Goal: Book appointment/travel/reservation

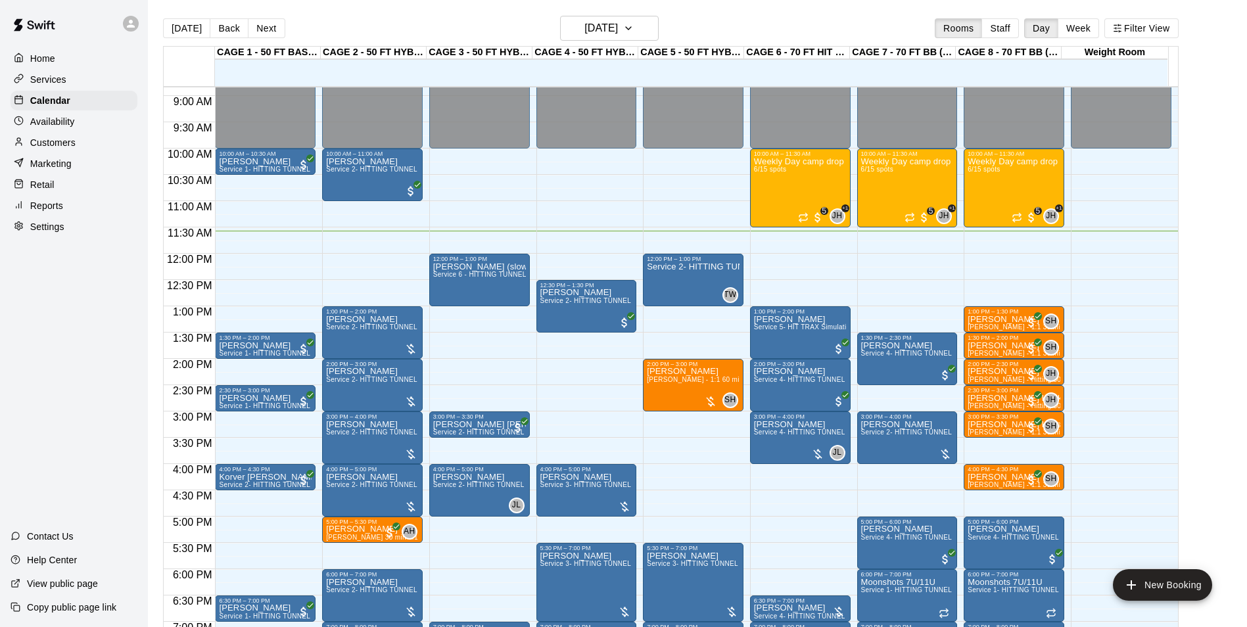
scroll to position [477, 0]
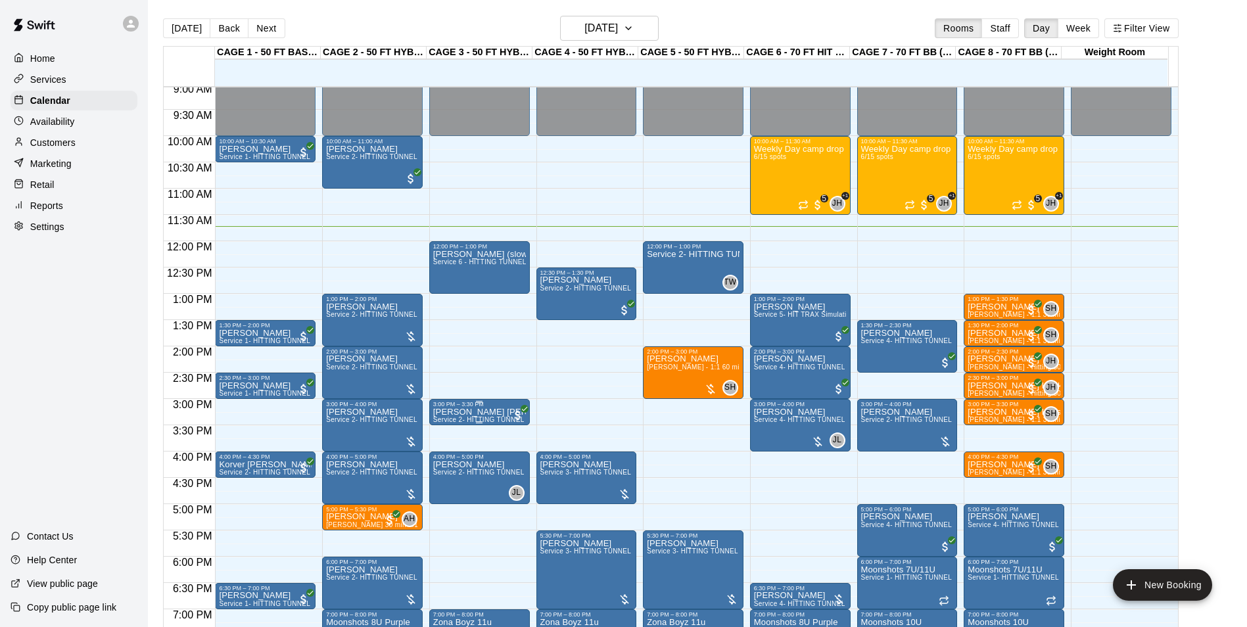
click at [454, 412] on p "Connor Pichette" at bounding box center [479, 412] width 93 height 0
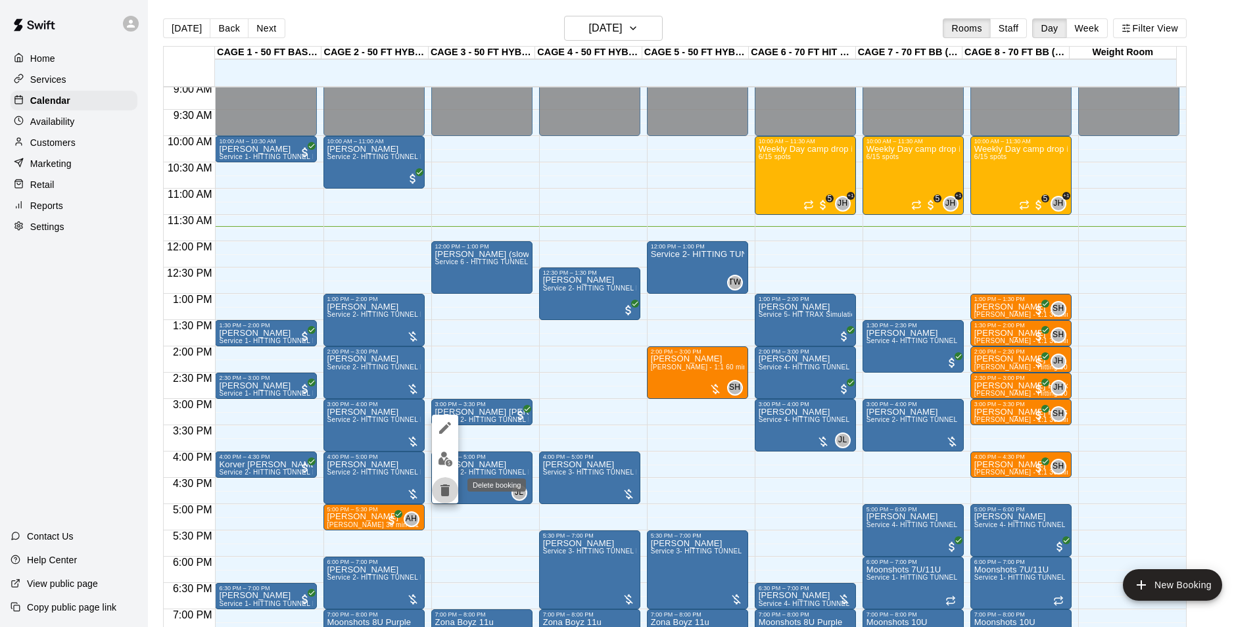
click at [445, 491] on icon "delete" at bounding box center [445, 491] width 9 height 12
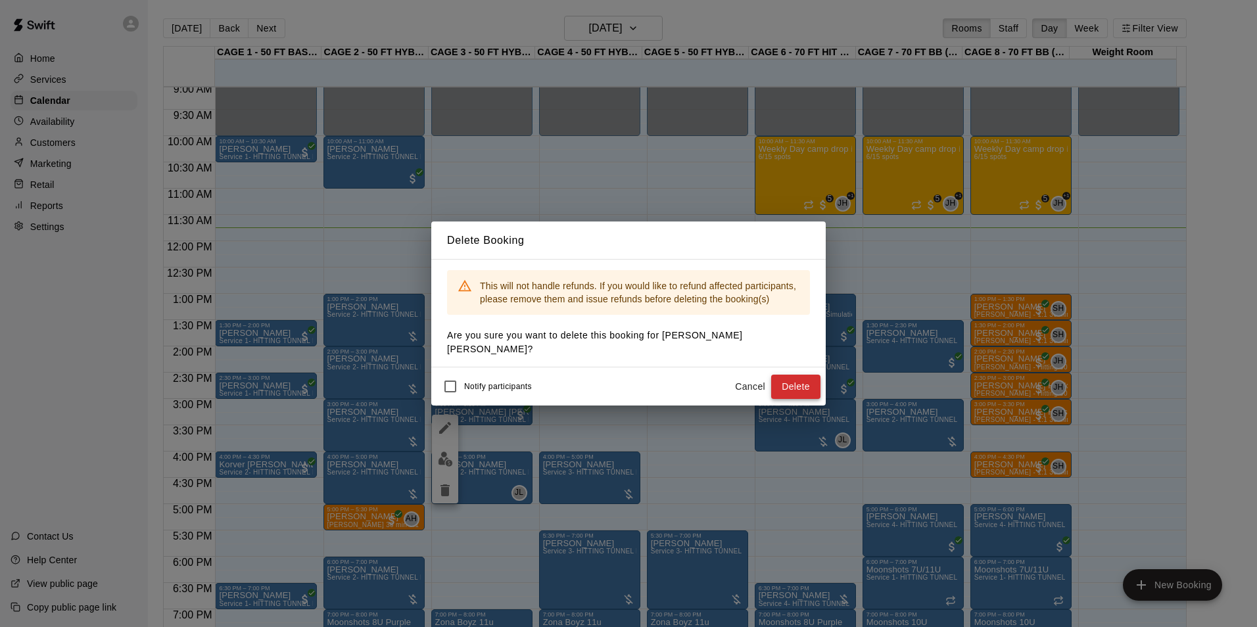
click at [778, 375] on button "Delete" at bounding box center [795, 387] width 49 height 24
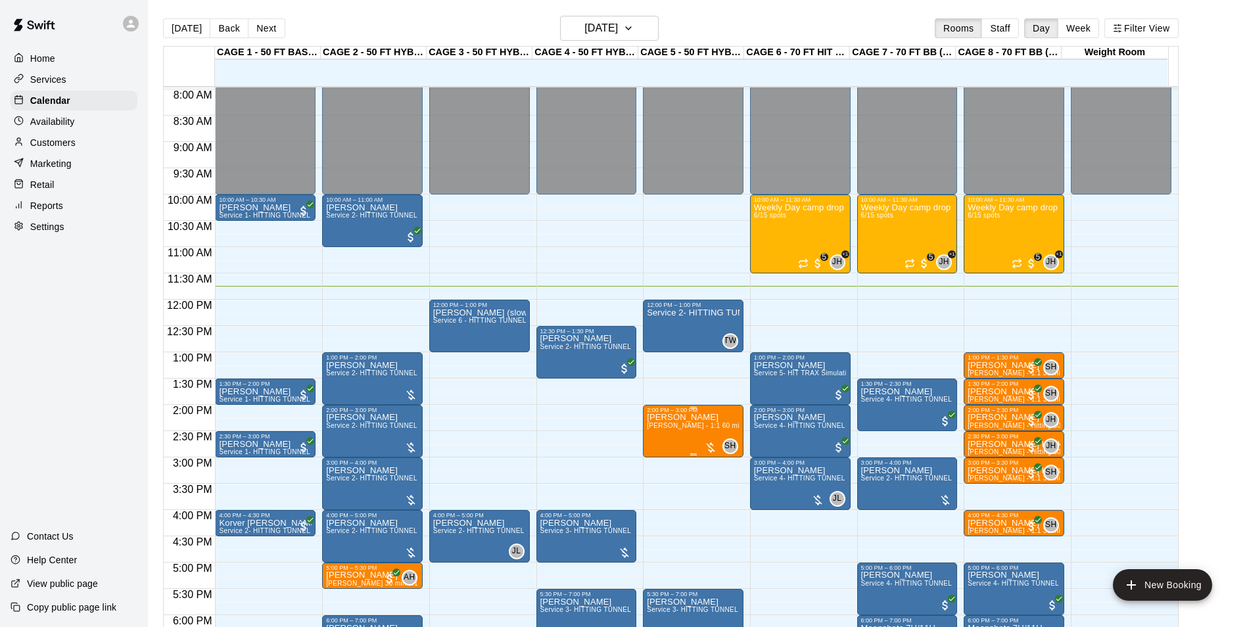
scroll to position [459, 0]
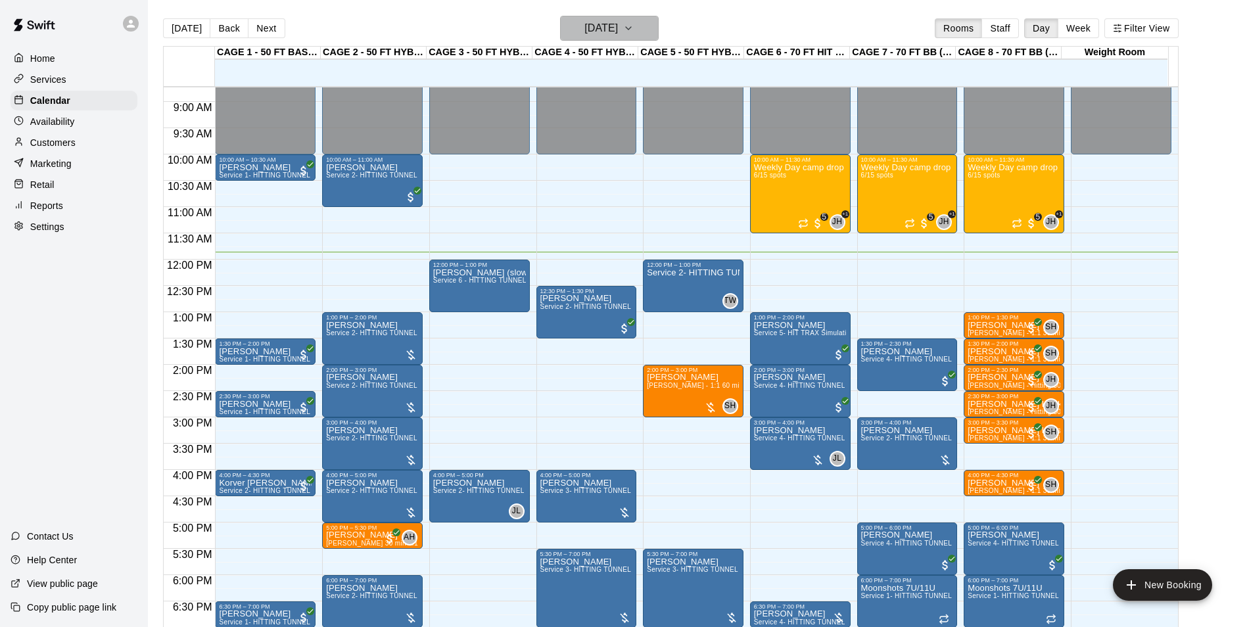
click at [634, 30] on icon "button" at bounding box center [628, 28] width 11 height 16
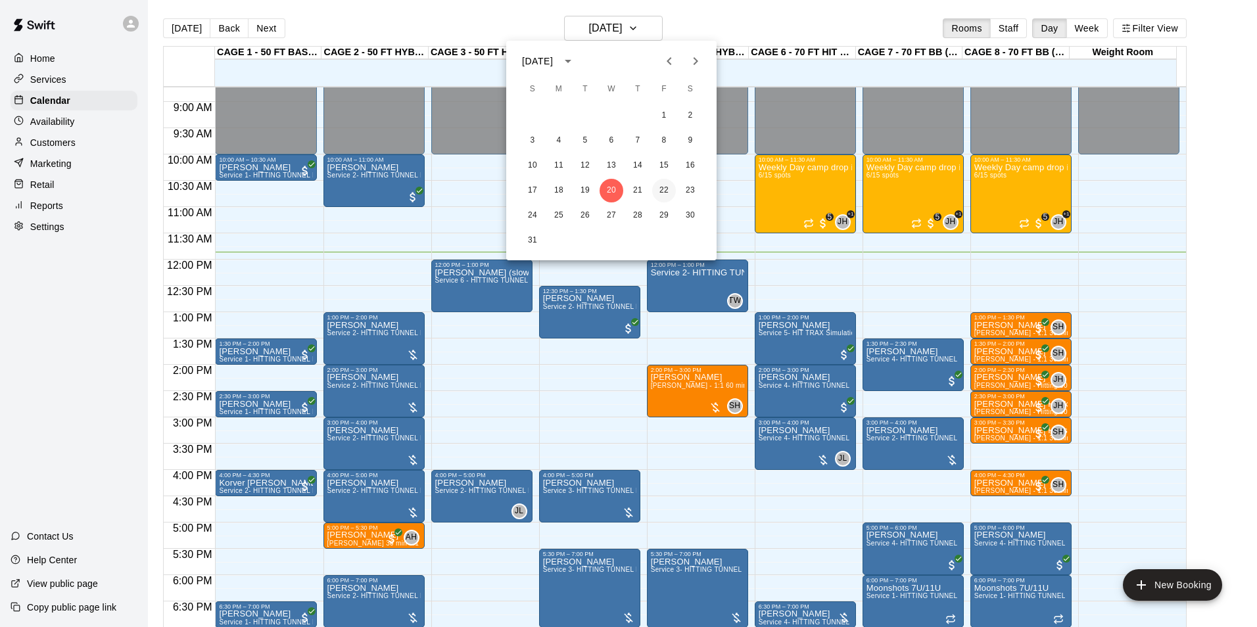
click at [665, 183] on button "22" at bounding box center [664, 191] width 24 height 24
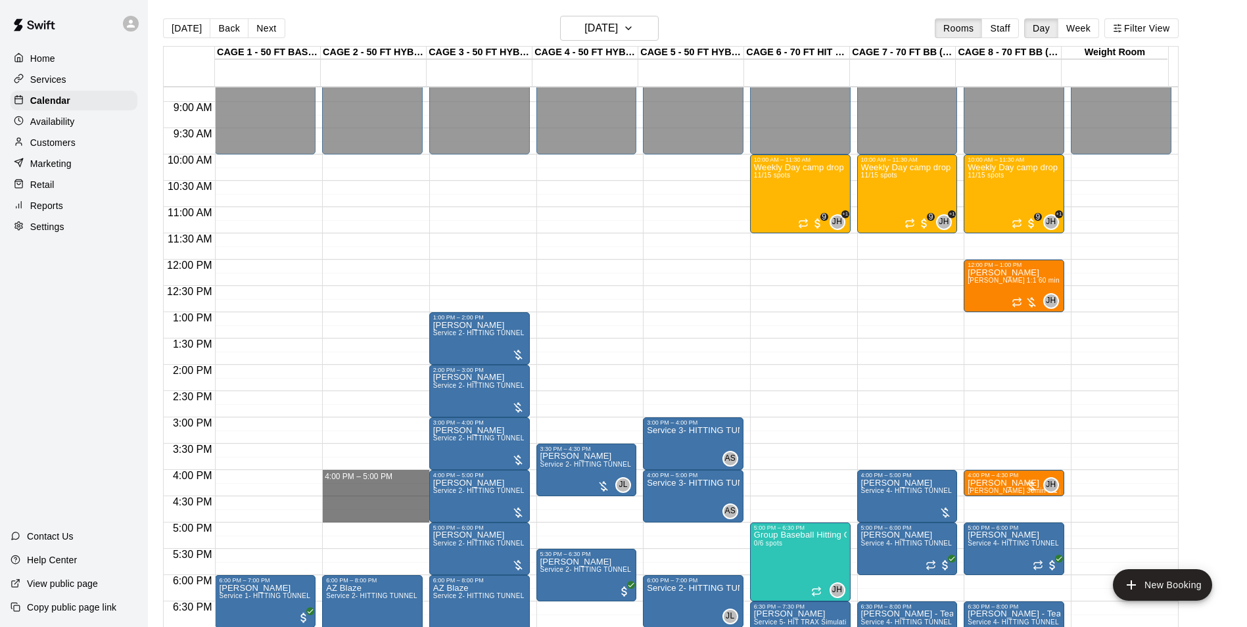
drag, startPoint x: 371, startPoint y: 477, endPoint x: 371, endPoint y: 517, distance: 39.5
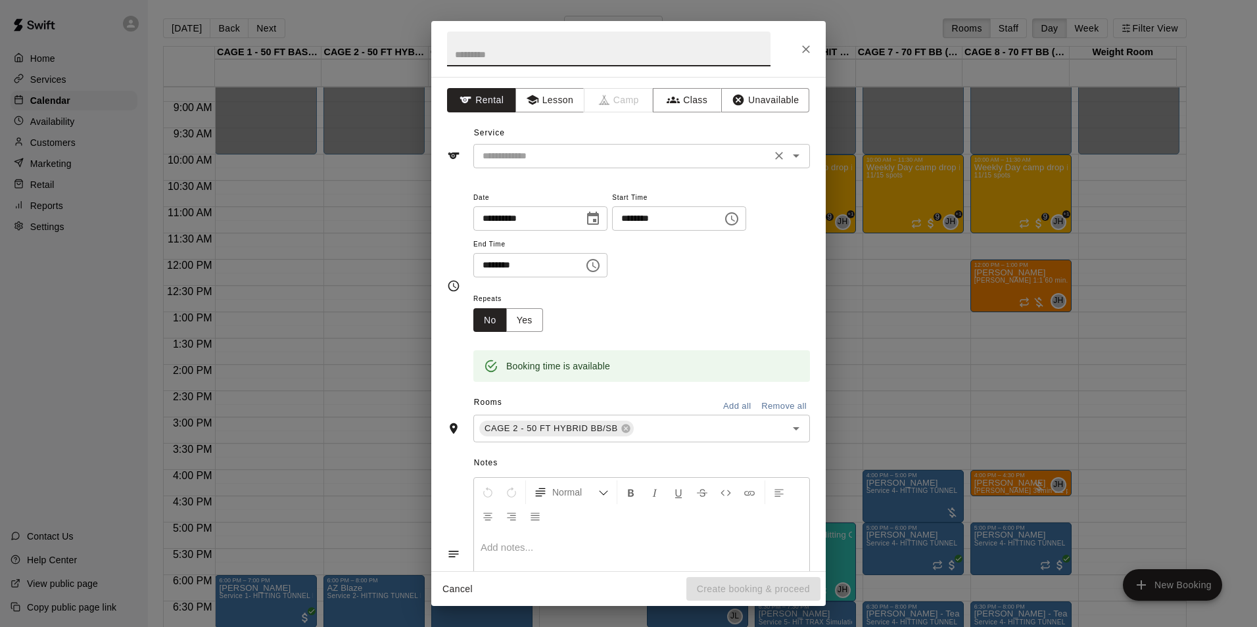
click at [544, 155] on input "text" at bounding box center [622, 156] width 290 height 16
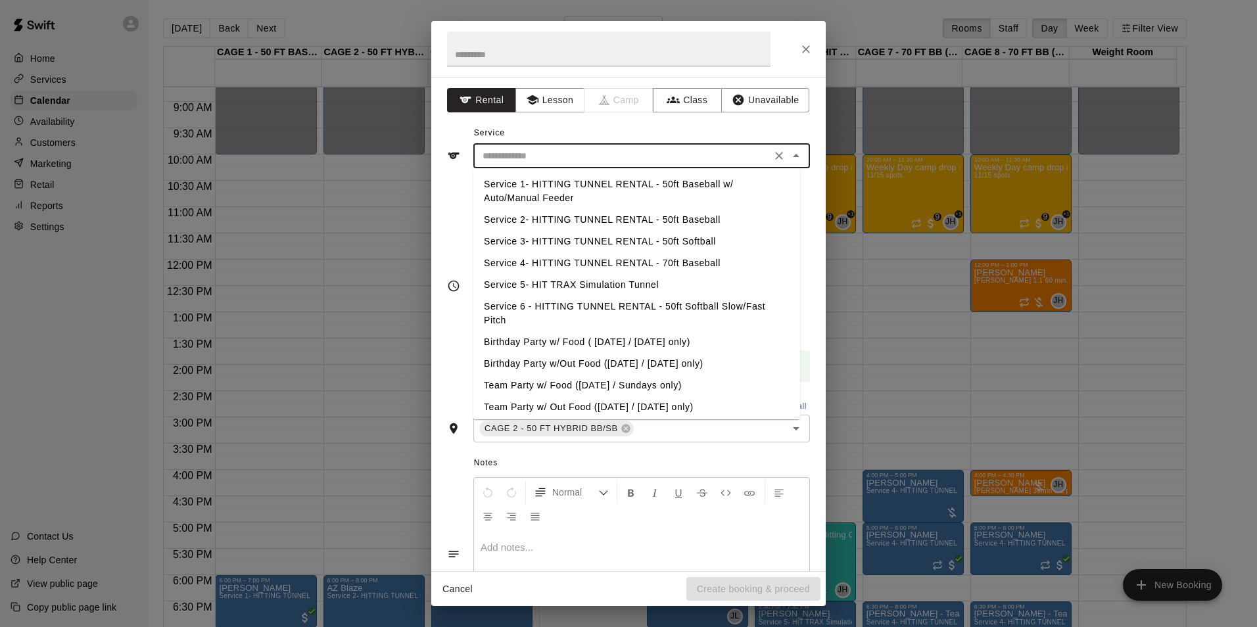
click at [655, 237] on li "Service 3- HITTING TUNNEL RENTAL - 50ft Softball" at bounding box center [636, 242] width 327 height 22
type input "**********"
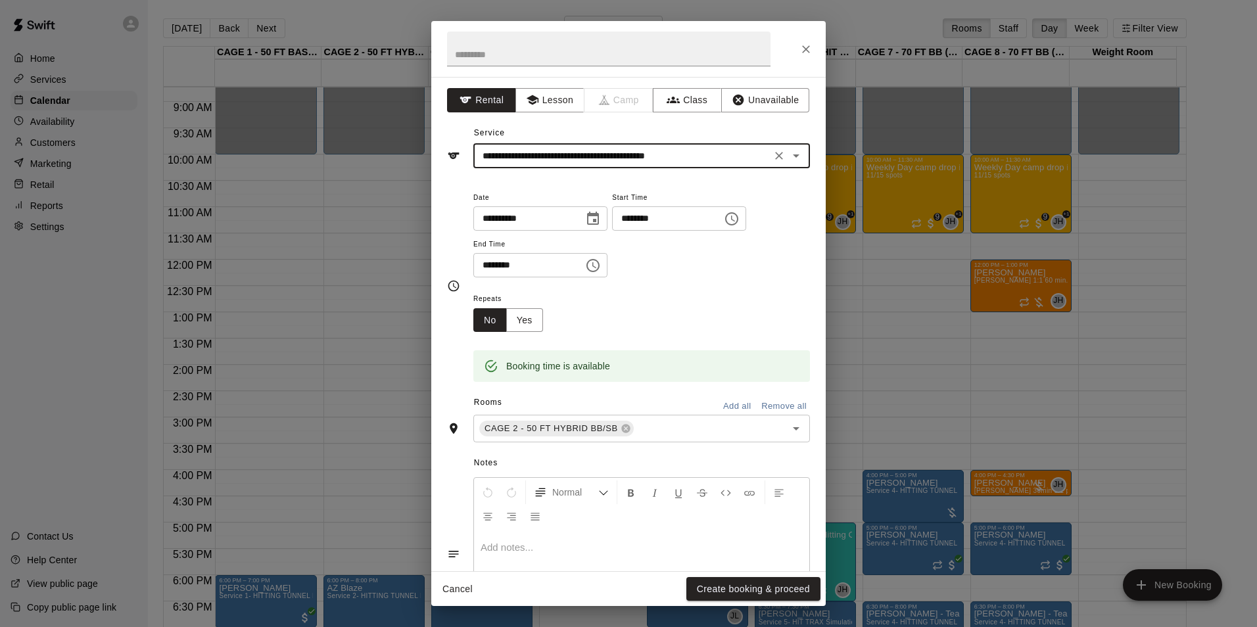
click at [741, 590] on button "Create booking & proceed" at bounding box center [753, 589] width 134 height 24
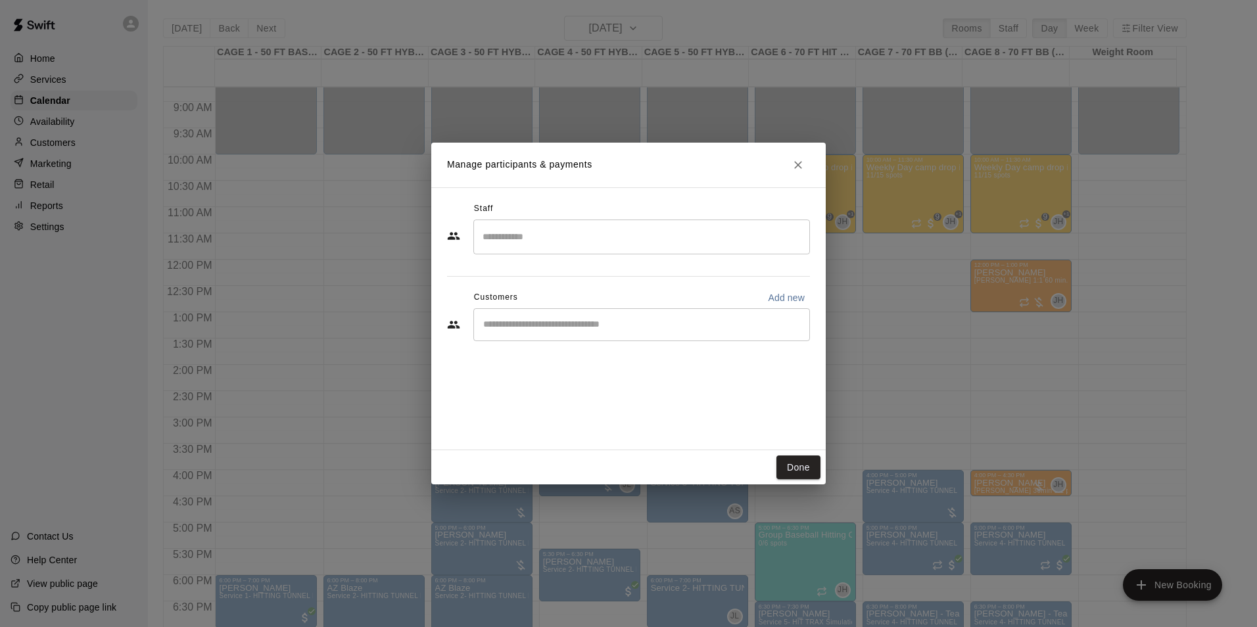
click at [703, 326] on input "Start typing to search customers..." at bounding box center [641, 324] width 325 height 13
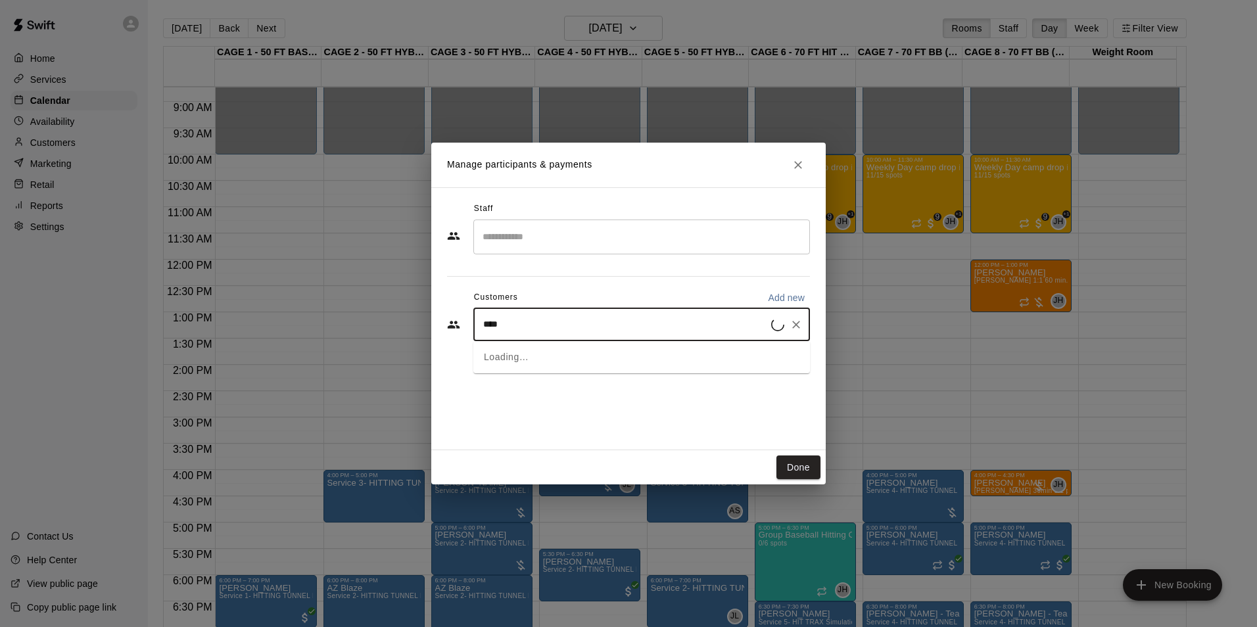
type input "*****"
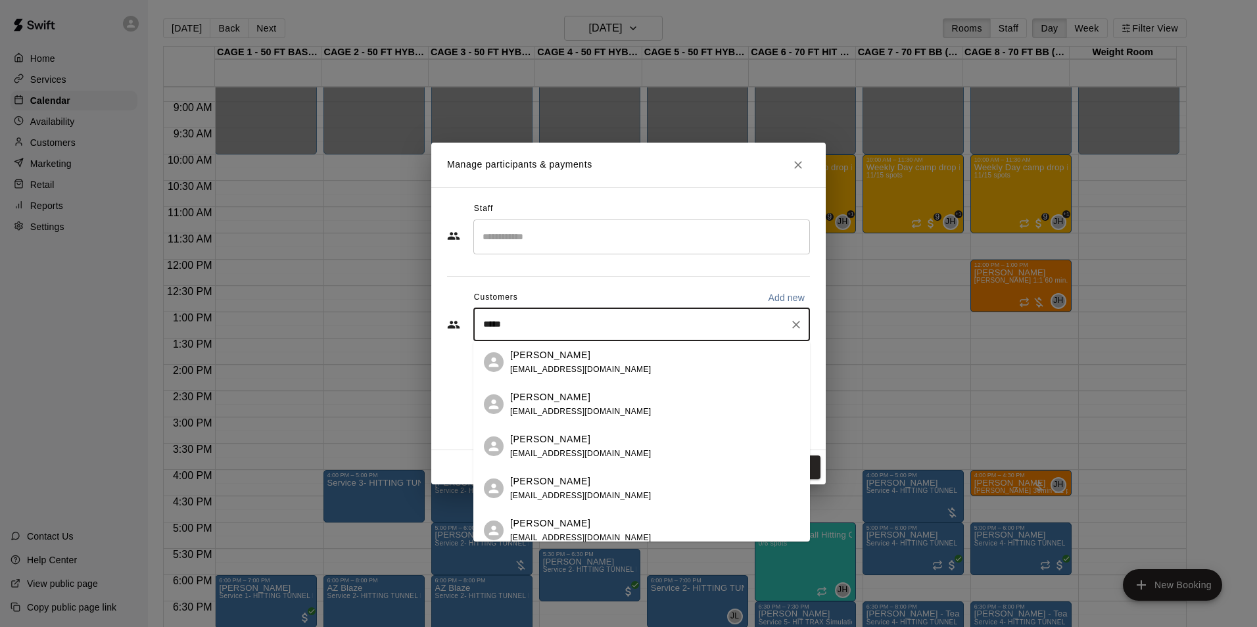
click at [538, 364] on div "Tiffany Rubio tiffanyrubio3@gmail.com" at bounding box center [580, 362] width 141 height 28
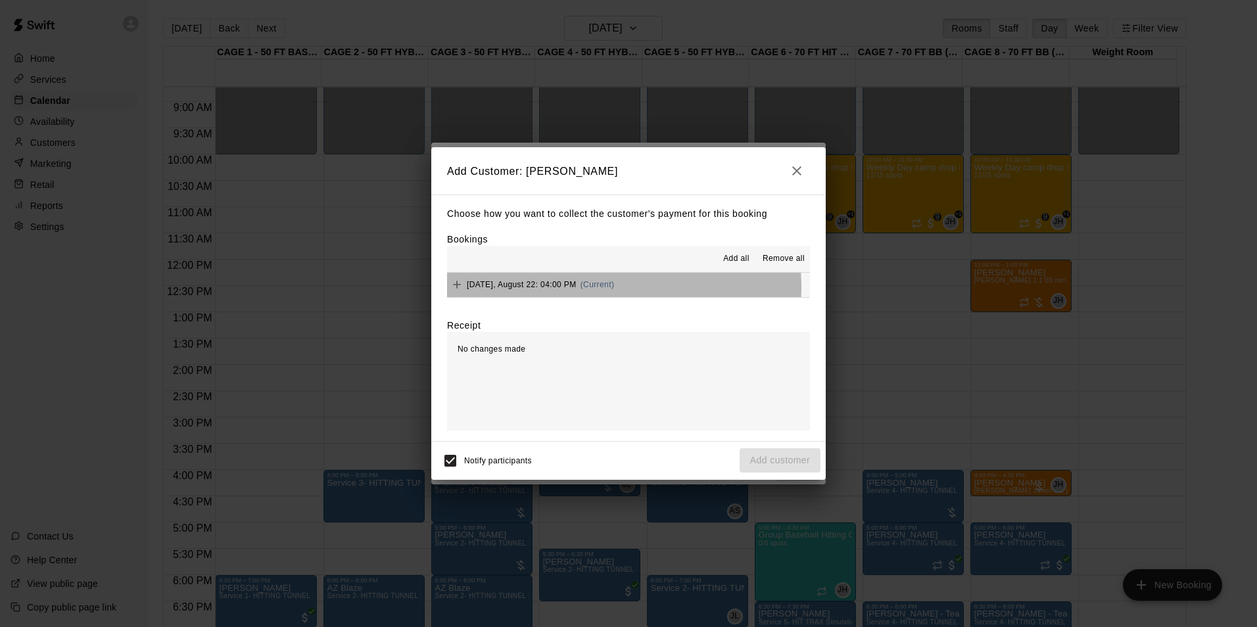
click at [586, 288] on span "(Current)" at bounding box center [598, 284] width 34 height 9
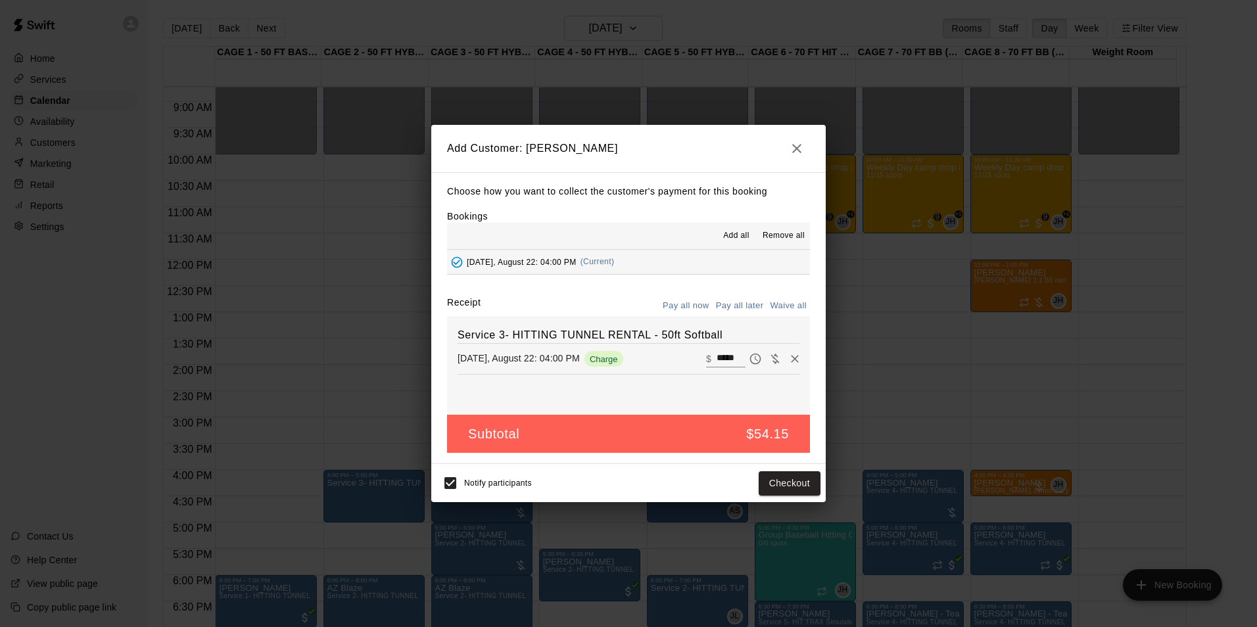
click at [785, 499] on div "Notify participants Checkout" at bounding box center [628, 483] width 394 height 38
click at [785, 483] on button "Checkout" at bounding box center [790, 483] width 62 height 24
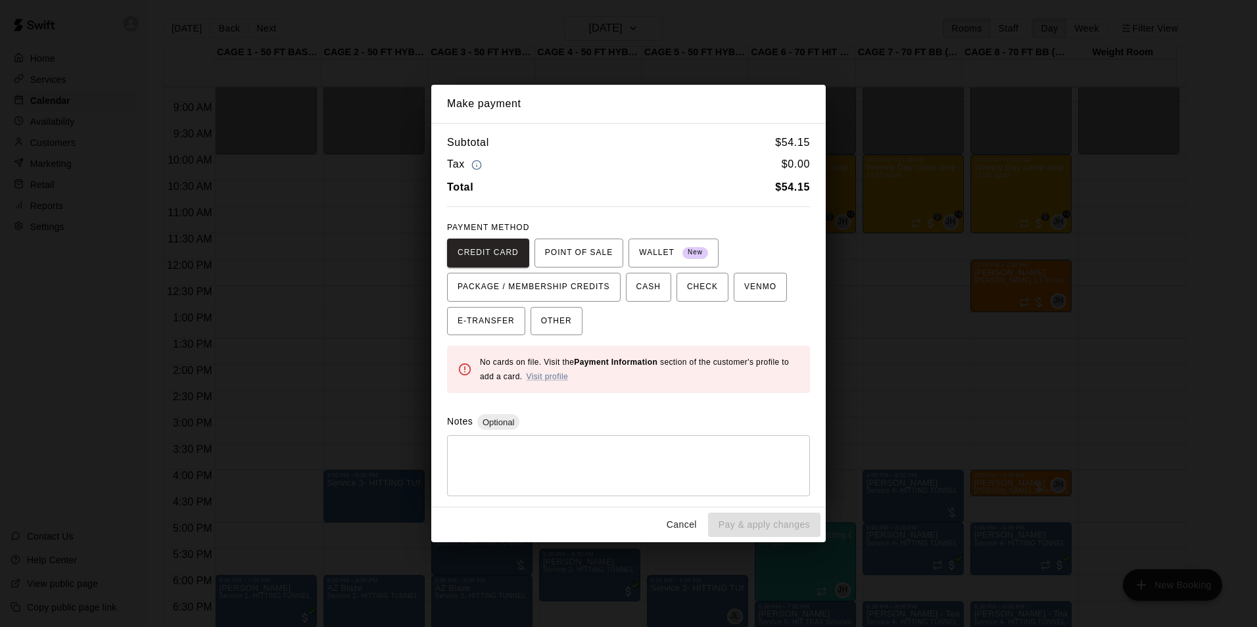
click at [679, 523] on button "Cancel" at bounding box center [682, 525] width 42 height 24
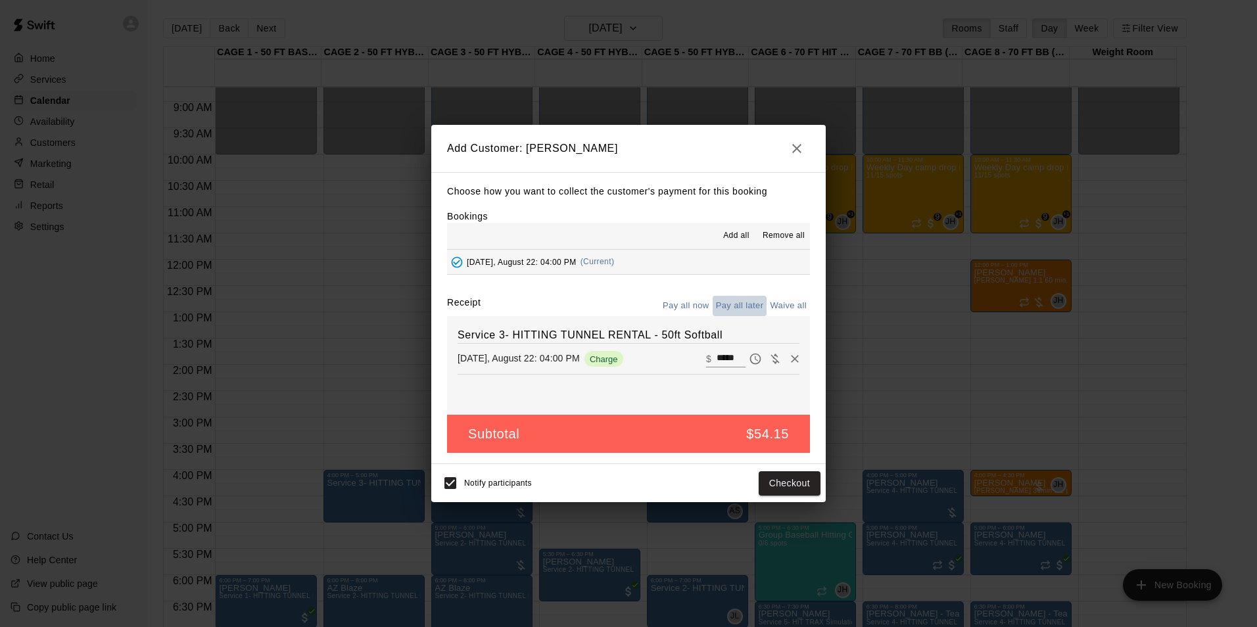
click at [737, 307] on button "Pay all later" at bounding box center [740, 306] width 55 height 20
click at [780, 481] on button "Add customer" at bounding box center [780, 483] width 81 height 24
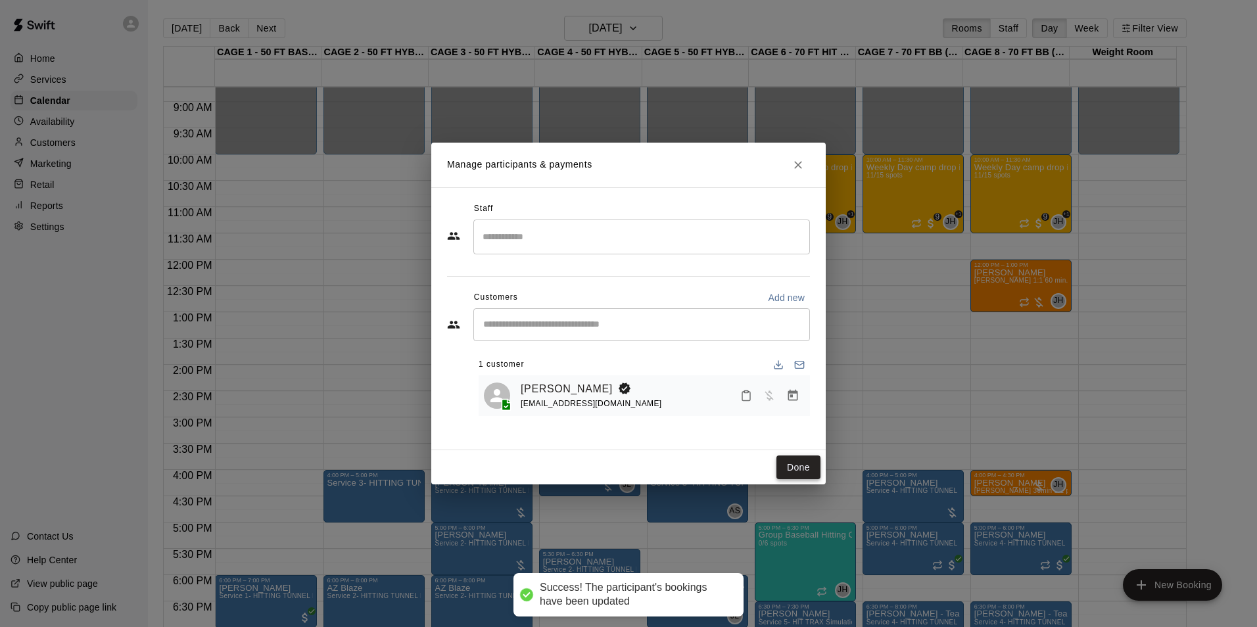
click at [788, 469] on button "Done" at bounding box center [798, 468] width 44 height 24
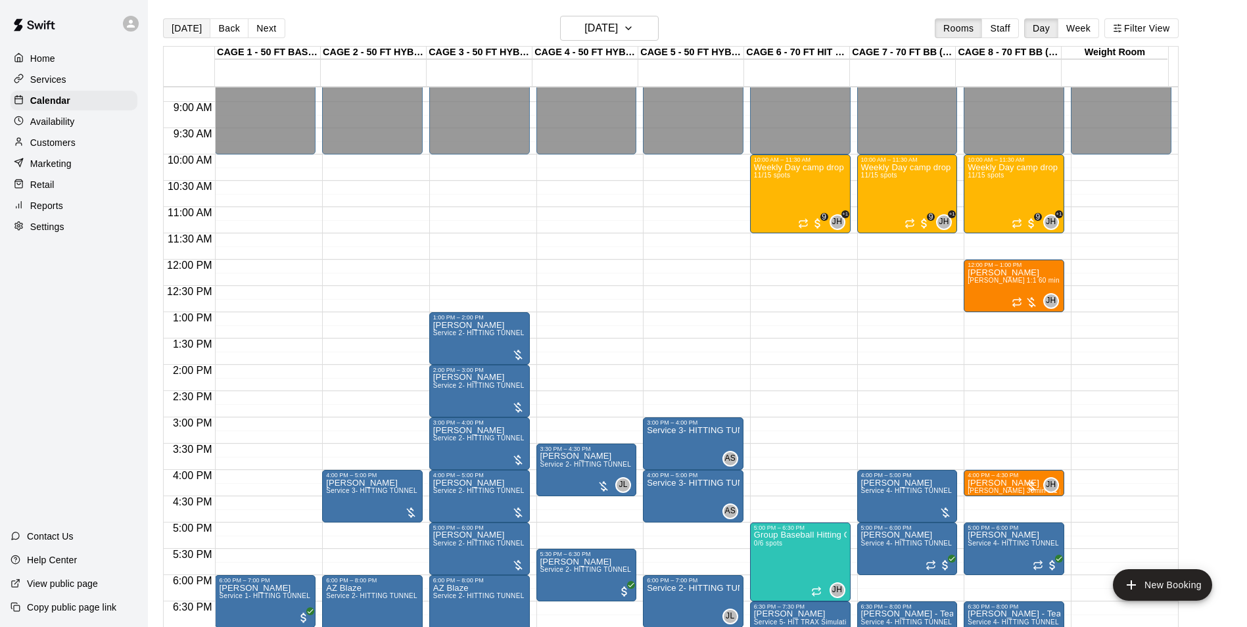
click at [187, 25] on button "[DATE]" at bounding box center [186, 28] width 47 height 20
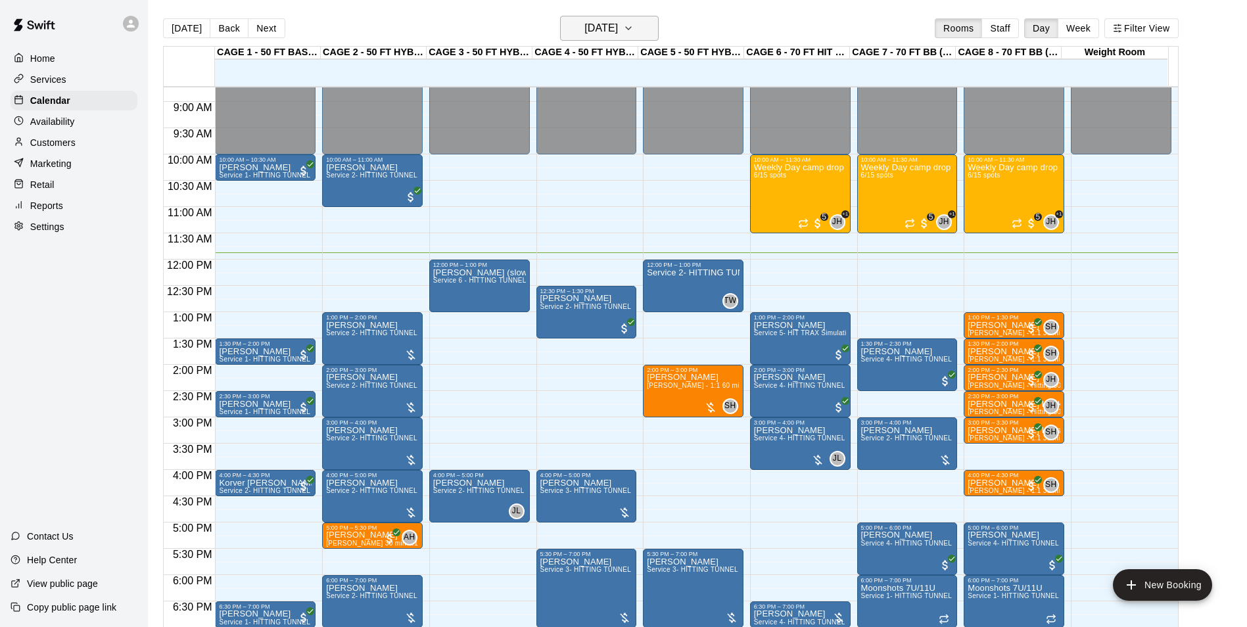
click at [618, 35] on h6 "[DATE]" at bounding box center [601, 28] width 34 height 18
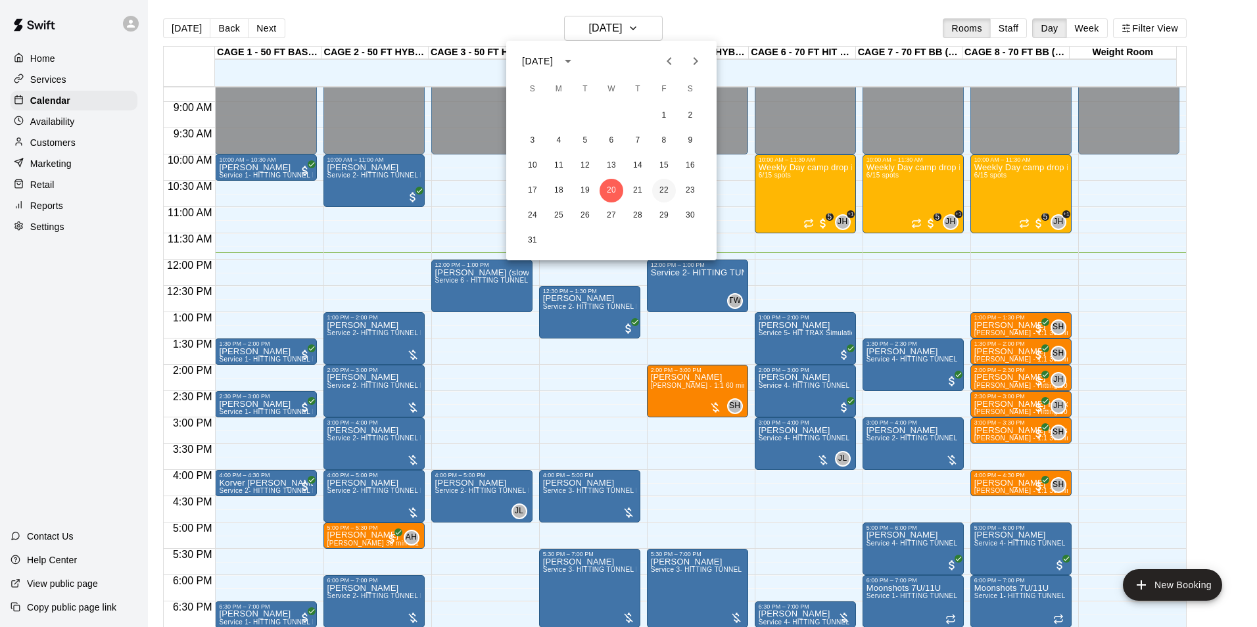
click at [664, 185] on button "22" at bounding box center [664, 191] width 24 height 24
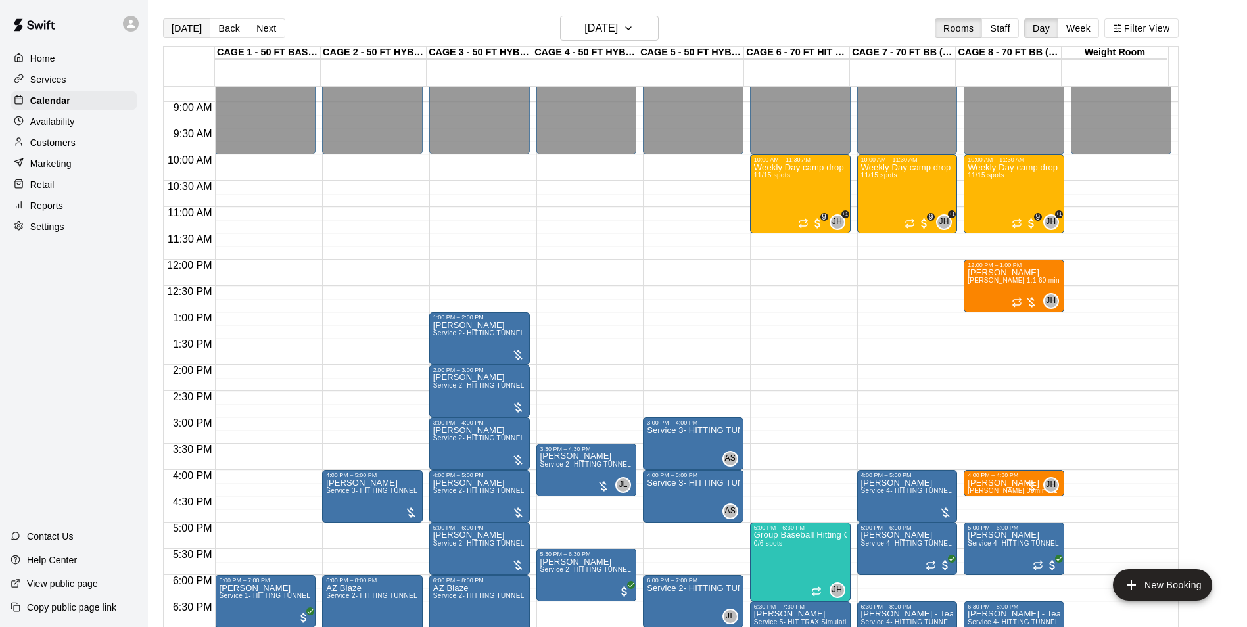
click at [178, 27] on button "[DATE]" at bounding box center [186, 28] width 47 height 20
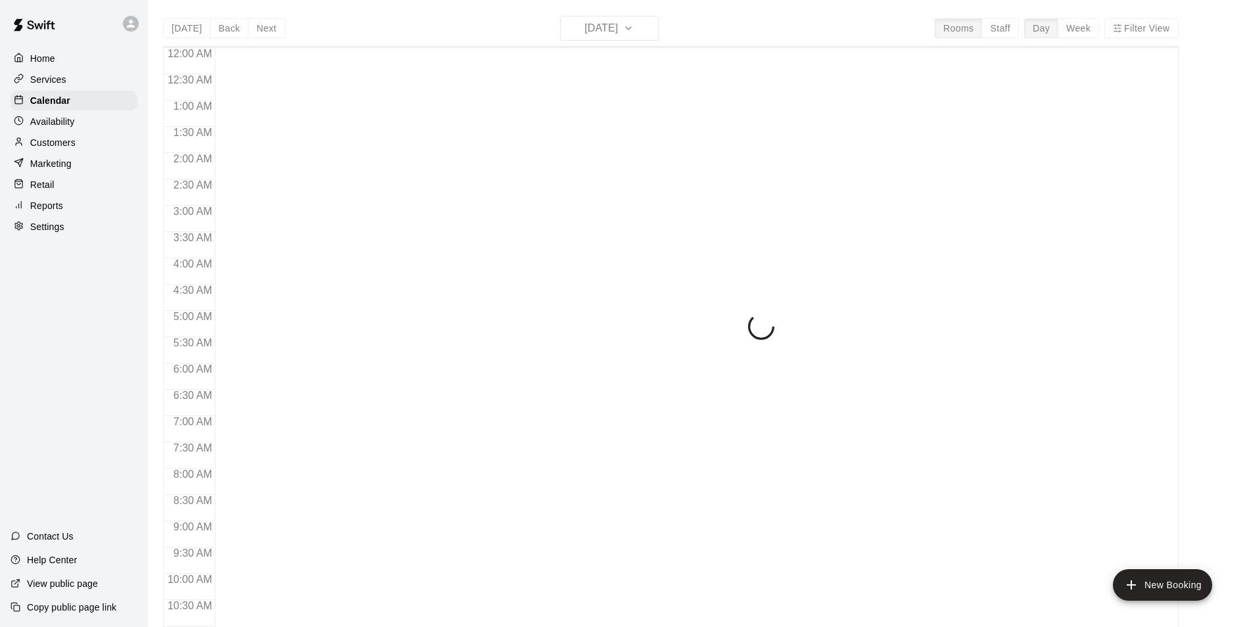
scroll to position [626, 0]
